Goal: Task Accomplishment & Management: Use online tool/utility

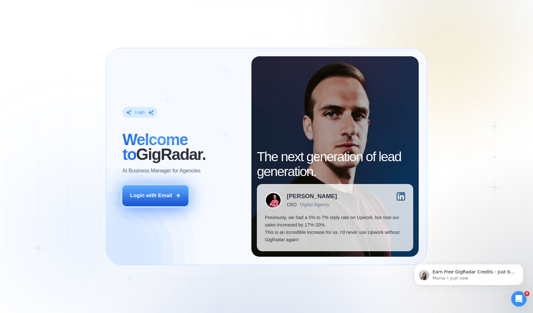
click at [179, 190] on button "Login with Email" at bounding box center [155, 195] width 66 height 21
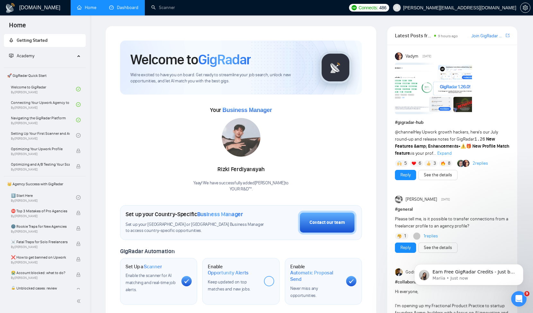
click at [126, 5] on link "Dashboard" at bounding box center [123, 7] width 29 height 5
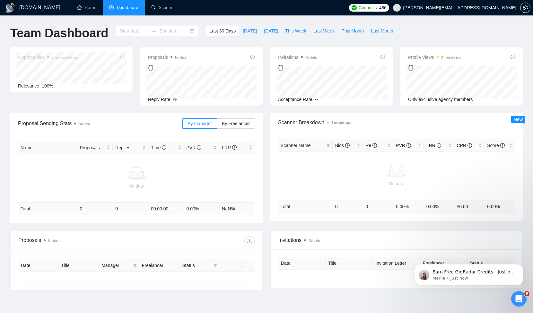
type input "2025-07-19"
type input "2025-08-18"
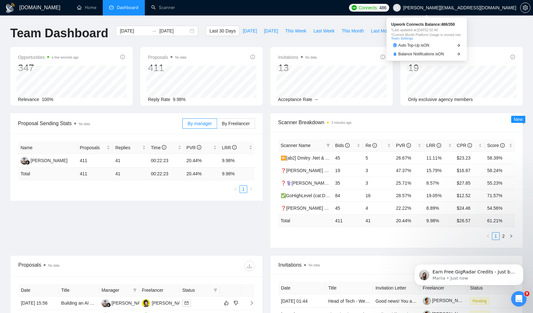
click at [378, 4] on span "Connects:" at bounding box center [368, 7] width 19 height 7
click at [525, 5] on icon "setting" at bounding box center [525, 7] width 5 height 5
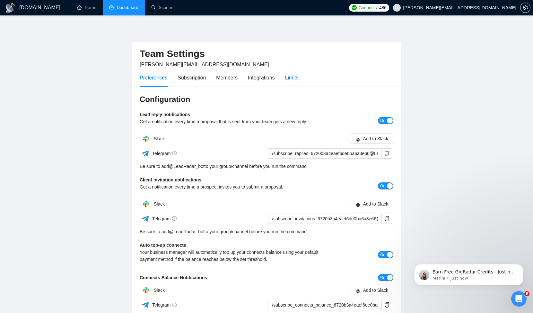
click at [293, 75] on div "Limits" at bounding box center [291, 78] width 13 height 8
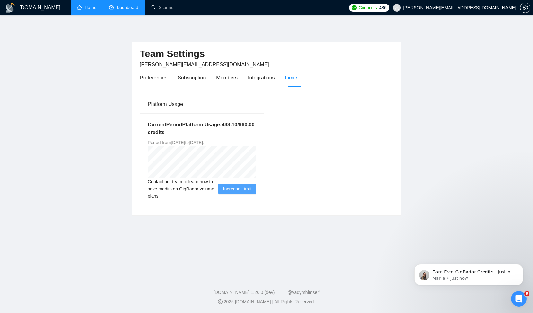
click at [89, 5] on link "Home" at bounding box center [86, 7] width 19 height 5
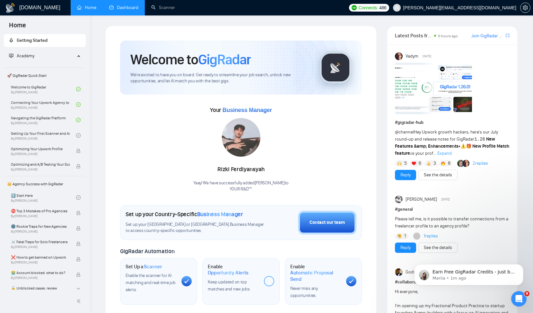
click at [125, 5] on link "Dashboard" at bounding box center [123, 7] width 29 height 5
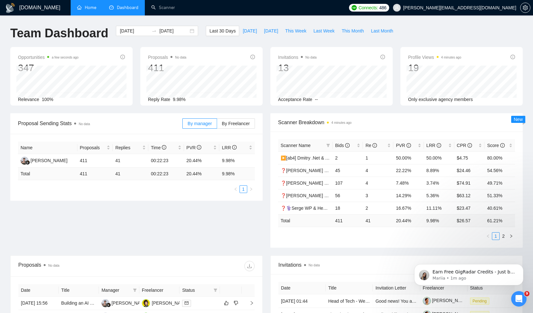
click at [85, 7] on link "Home" at bounding box center [86, 7] width 19 height 5
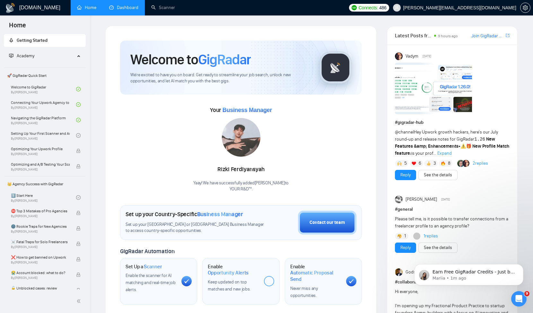
click at [127, 145] on div "Your Business Manager Rizki Ferdiyansyah Yaay! We have successfully added Rizki…" at bounding box center [241, 148] width 242 height 87
click at [40, 134] on link "Setting Up Your First Scanner and Auto-Bidder By Vlad Timinsky" at bounding box center [43, 135] width 65 height 14
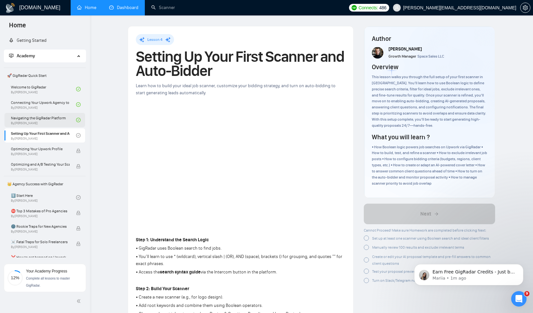
click at [40, 123] on link "Navigating the GigRadar Platform By Vlad Timinsky" at bounding box center [43, 120] width 65 height 14
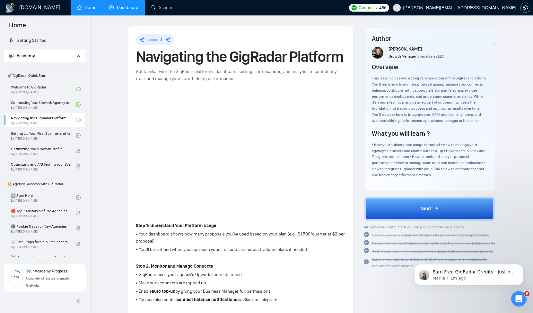
click at [528, 6] on icon "setting" at bounding box center [525, 7] width 5 height 5
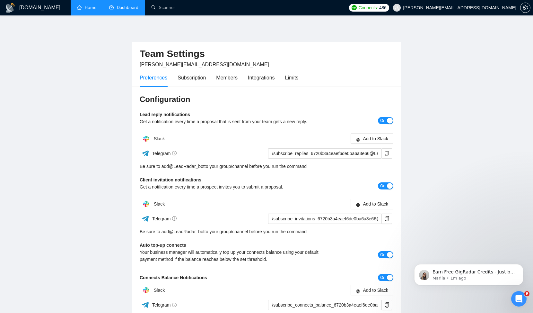
click at [113, 10] on link "Dashboard" at bounding box center [123, 7] width 29 height 5
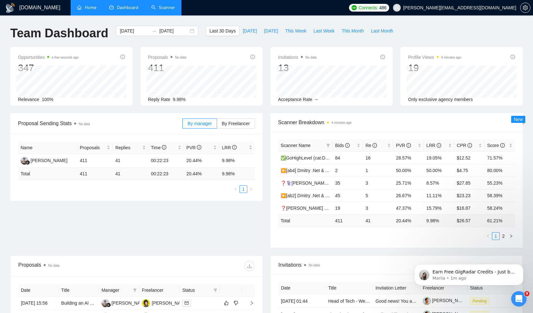
click at [157, 6] on link "Scanner" at bounding box center [163, 7] width 24 height 5
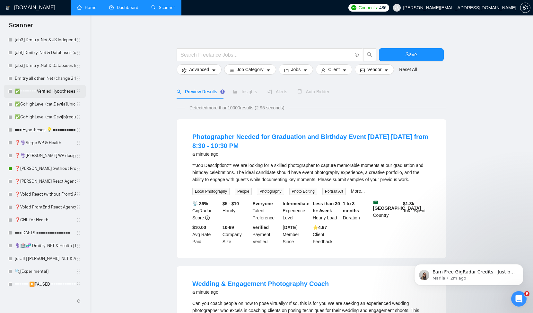
scroll to position [136, 0]
click at [47, 171] on link "❓Alex React (without Front) Agency (0626)" at bounding box center [45, 166] width 61 height 13
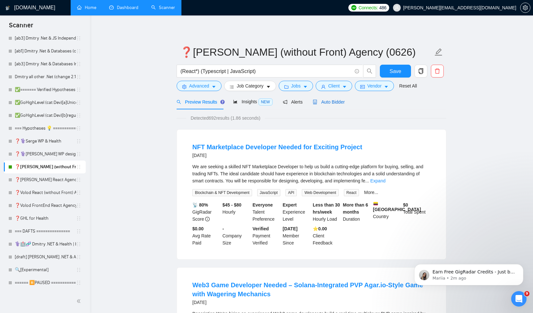
click at [332, 102] on span "Auto Bidder" at bounding box center [329, 101] width 32 height 5
